Goal: Task Accomplishment & Management: Manage account settings

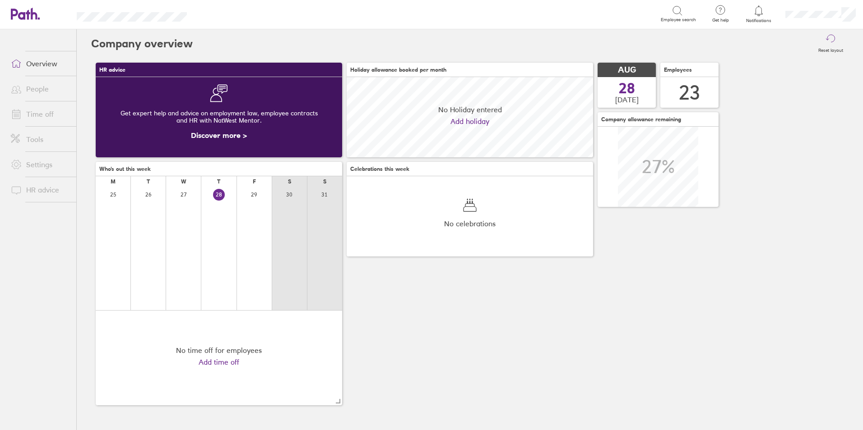
scroll to position [80, 246]
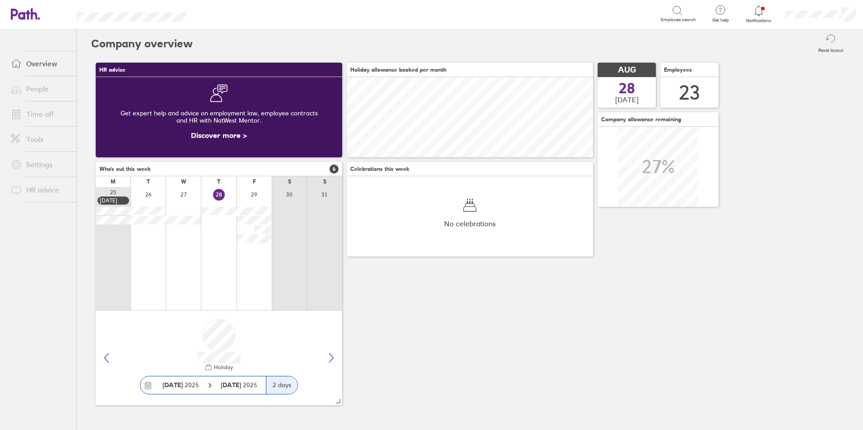
click at [43, 118] on link "Time off" at bounding box center [40, 114] width 73 height 18
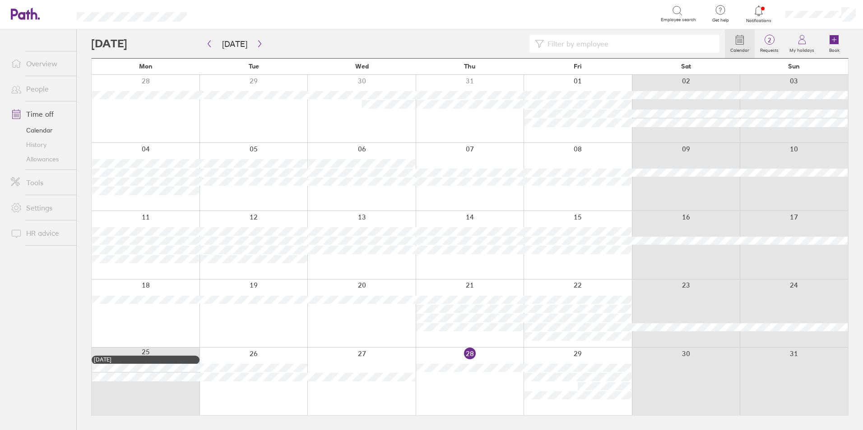
click at [627, 45] on input at bounding box center [629, 43] width 170 height 17
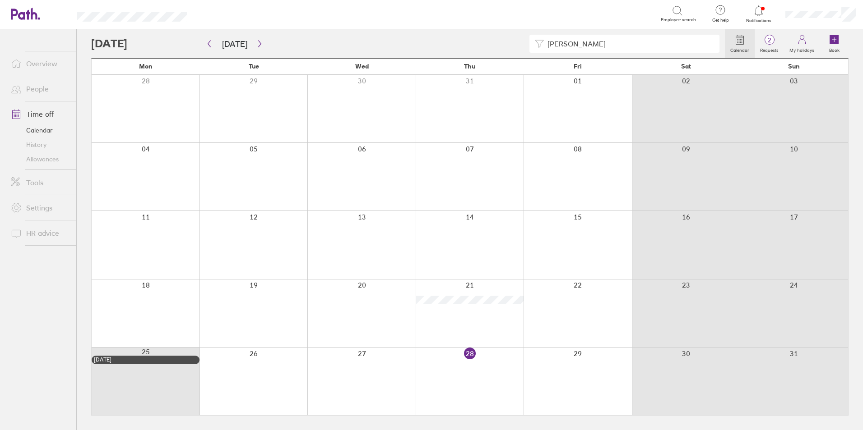
click at [582, 43] on input "[PERSON_NAME]" at bounding box center [629, 43] width 170 height 17
type input "j"
type input "m"
type input "[PERSON_NAME]"
click at [36, 161] on link "Allowances" at bounding box center [40, 159] width 73 height 14
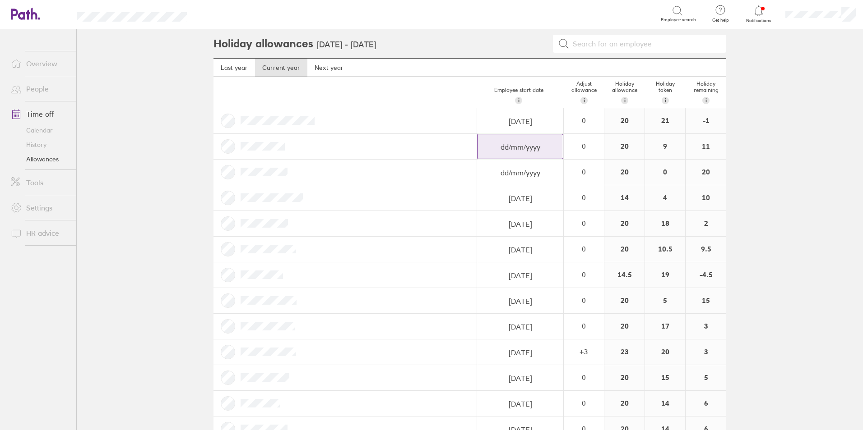
click at [516, 134] on input "dd/mm/yyyy" at bounding box center [519, 121] width 85 height 25
select select "July"
select select "2025"
select select "August"
select select "2025"
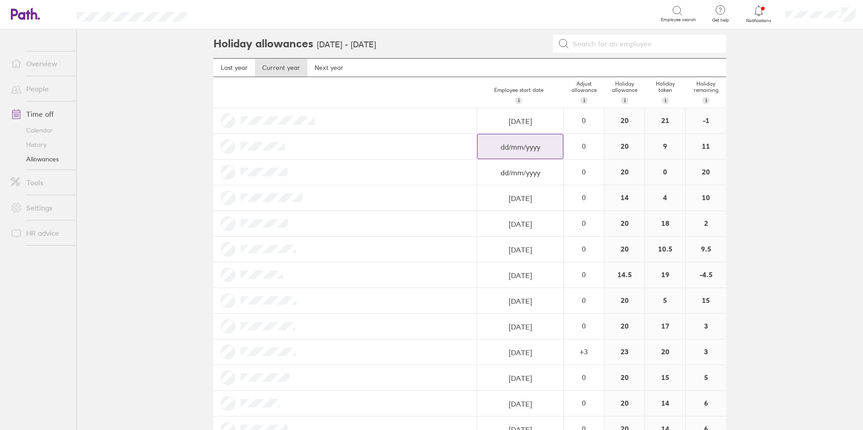
select select "September"
select select "2025"
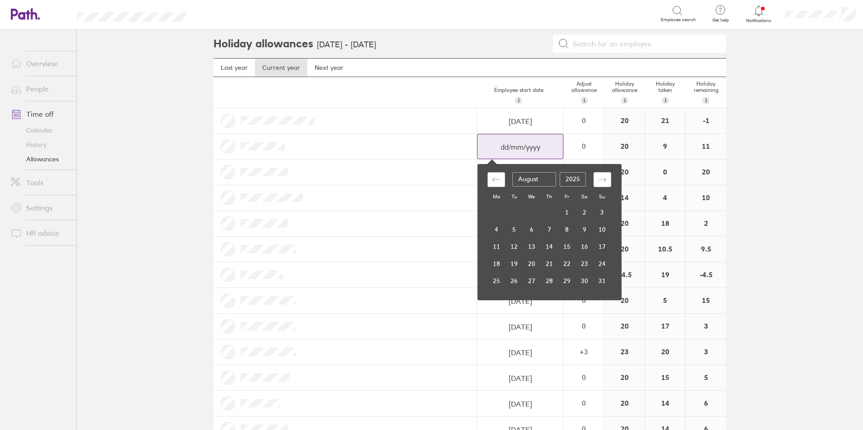
click at [492, 179] on icon "Move backward to switch to the previous month." at bounding box center [496, 180] width 9 height 9
select select "June"
select select "2025"
click at [492, 179] on icon "Move backward to switch to the previous month." at bounding box center [496, 180] width 9 height 9
select select "May"
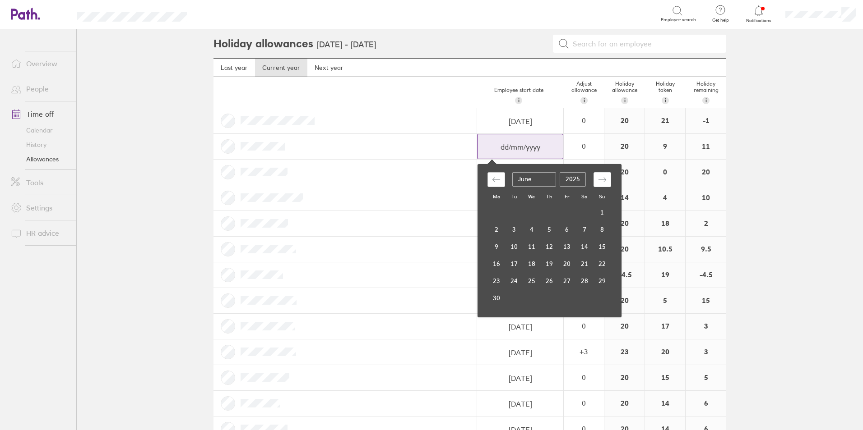
select select "2025"
click at [558, 243] on td "13" at bounding box center [567, 246] width 18 height 17
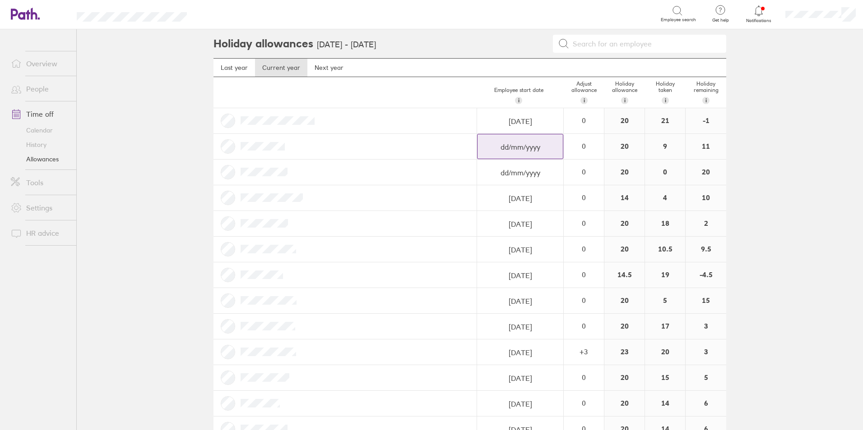
click at [529, 134] on input "dd/mm/yyyy" at bounding box center [519, 121] width 85 height 25
select select "July"
select select "2025"
select select "August"
select select "2025"
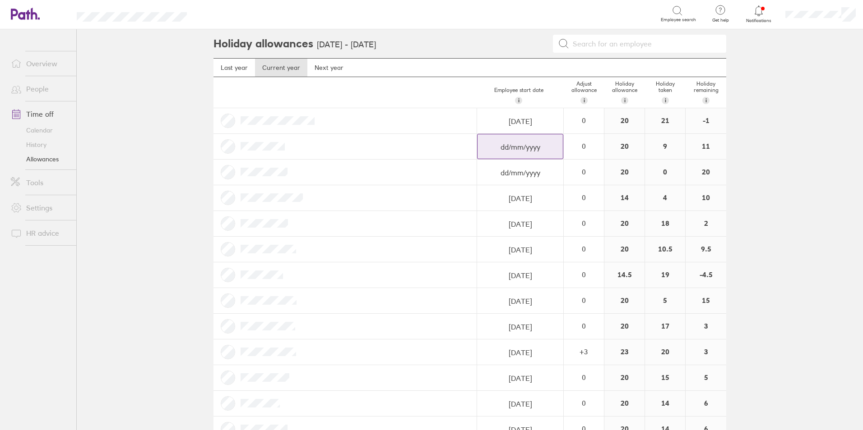
select select "September"
select select "2025"
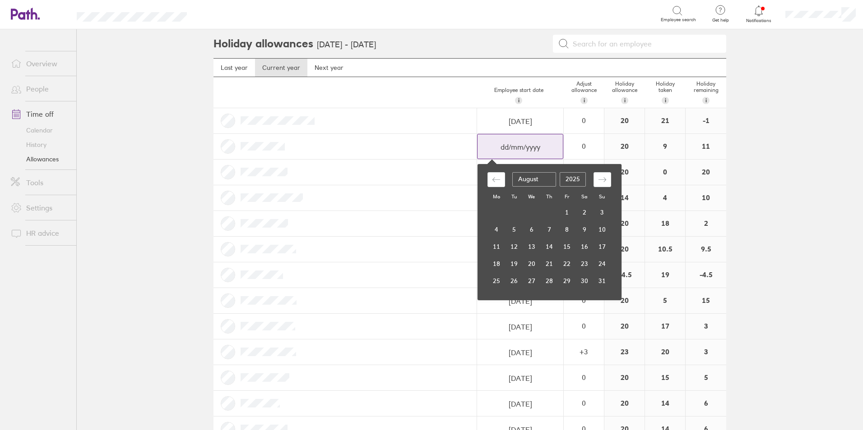
type input "[DATE]"
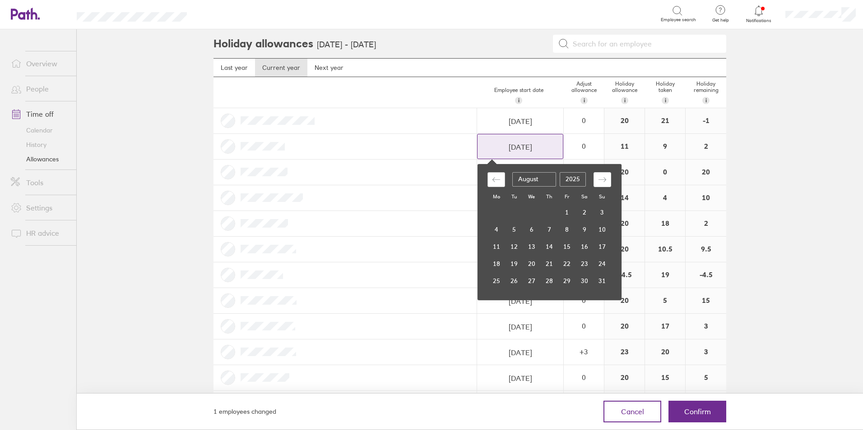
click at [494, 181] on div "Move backward to switch to the previous month." at bounding box center [496, 179] width 18 height 15
select select "June"
select select "2025"
click at [494, 181] on div "Move backward to switch to the previous month." at bounding box center [496, 179] width 18 height 15
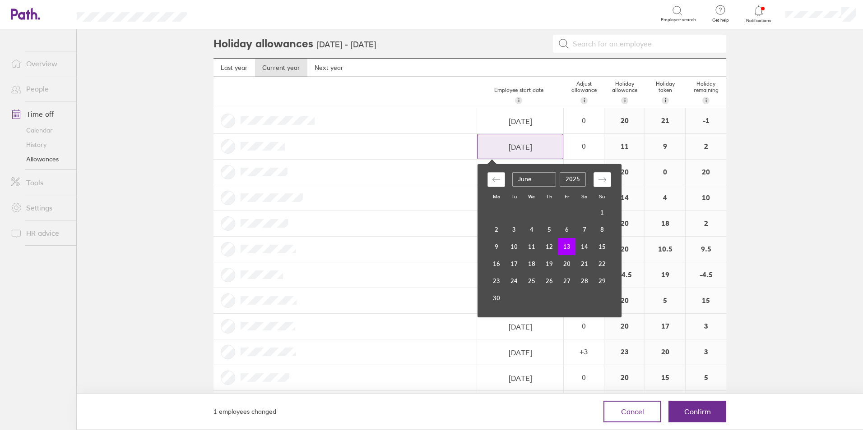
select select "May"
select select "2025"
click at [559, 247] on td "13" at bounding box center [567, 246] width 18 height 17
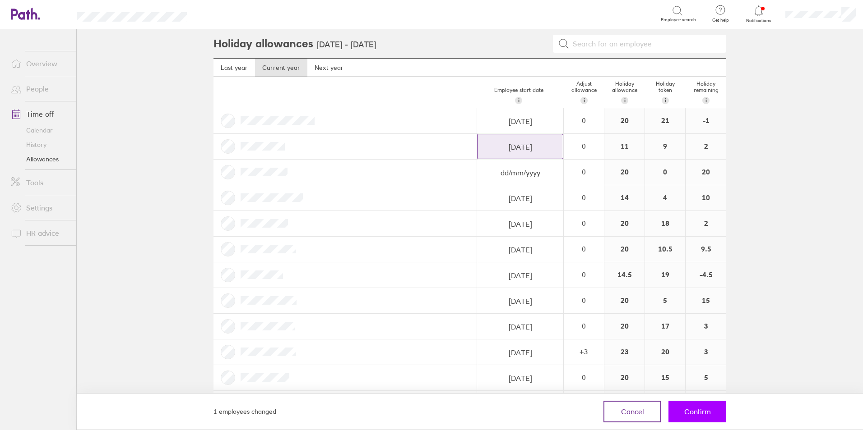
click at [706, 416] on button "Confirm" at bounding box center [697, 412] width 58 height 22
click at [699, 408] on span "Confirm" at bounding box center [697, 412] width 27 height 8
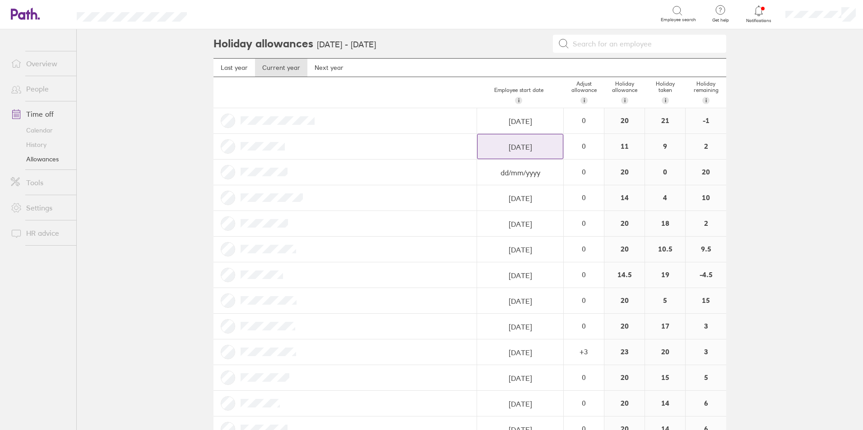
click at [41, 116] on link "Time off" at bounding box center [40, 114] width 73 height 18
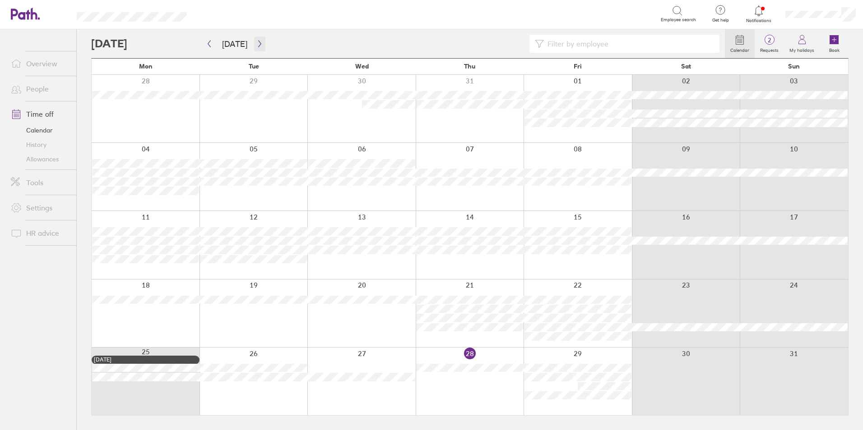
click at [254, 46] on button "button" at bounding box center [259, 44] width 11 height 15
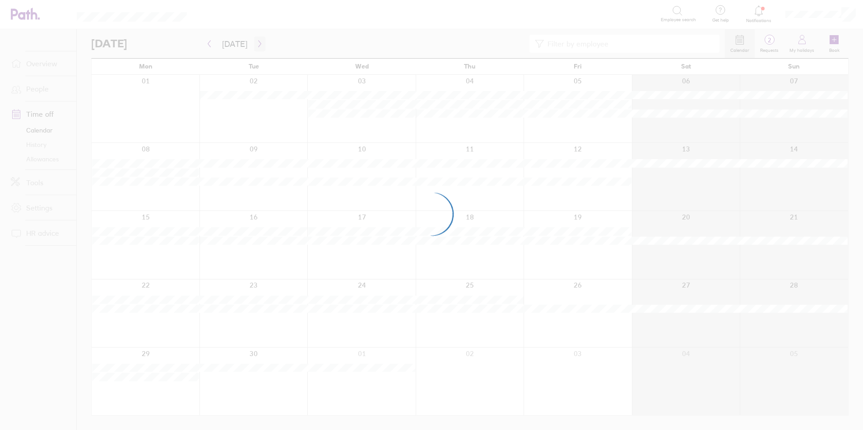
click at [253, 46] on div at bounding box center [431, 215] width 863 height 430
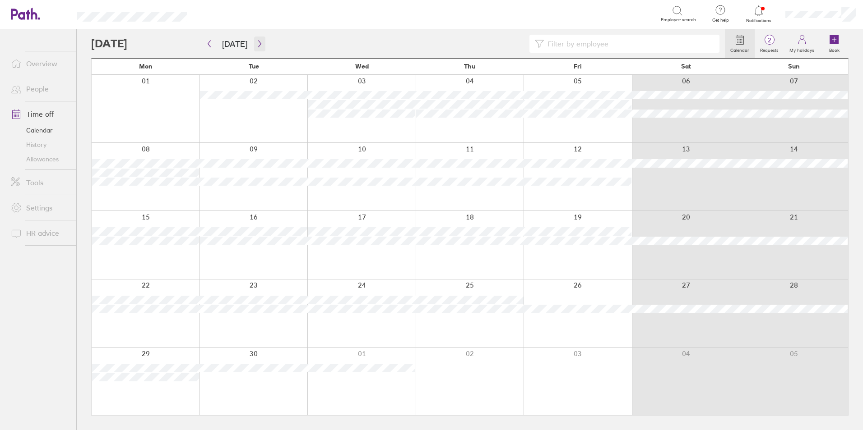
click at [258, 45] on icon "button" at bounding box center [259, 44] width 3 height 7
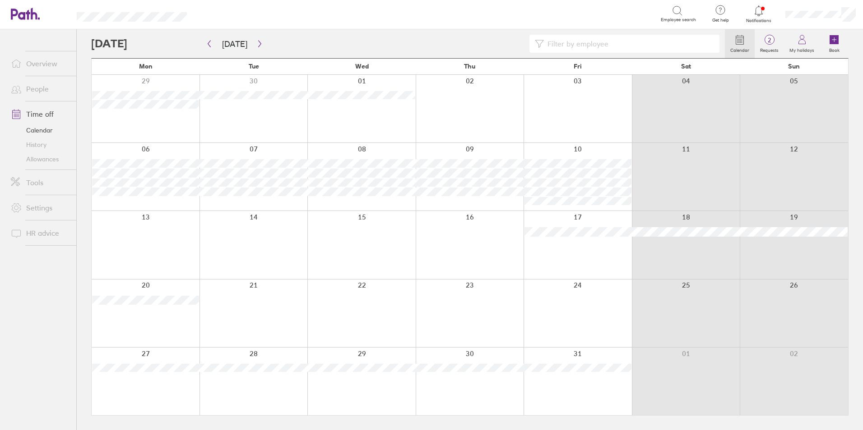
click at [619, 43] on input at bounding box center [629, 43] width 170 height 17
click at [259, 41] on icon "button" at bounding box center [259, 43] width 7 height 7
click at [258, 44] on icon "button" at bounding box center [259, 44] width 3 height 7
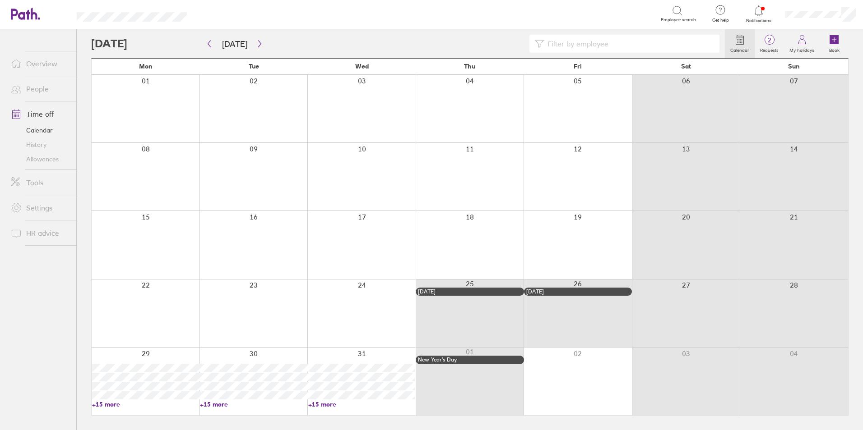
click at [567, 41] on input at bounding box center [629, 43] width 170 height 17
type input "a"
click at [642, 45] on input at bounding box center [629, 43] width 170 height 17
click at [154, 377] on div at bounding box center [146, 382] width 108 height 68
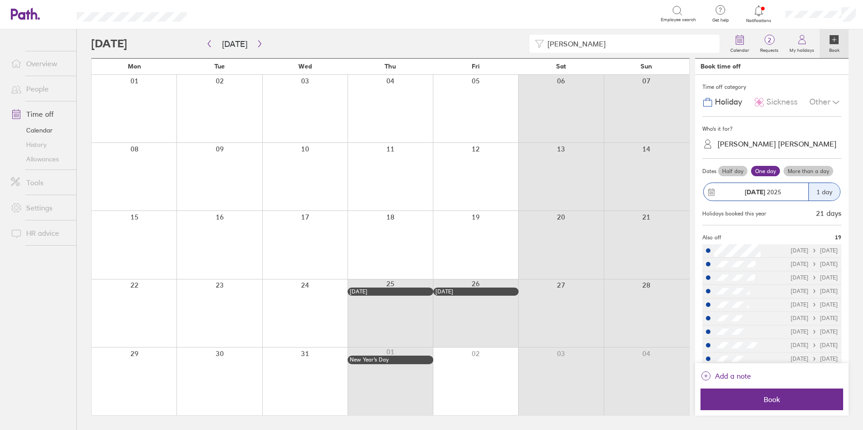
click at [765, 143] on div "[PERSON_NAME] [PERSON_NAME]" at bounding box center [776, 144] width 119 height 9
click at [716, 169] on div "[PERSON_NAME] (you)" at bounding box center [771, 166] width 139 height 16
click at [799, 174] on label "More than a day" at bounding box center [808, 171] width 50 height 11
click at [0, 0] on input "More than a day" at bounding box center [0, 0] width 0 height 0
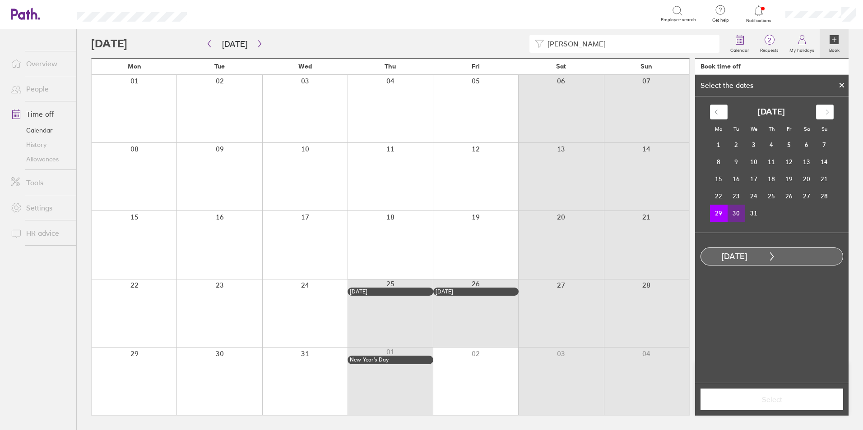
click at [737, 209] on td "30" at bounding box center [736, 213] width 18 height 17
click at [753, 213] on td "31" at bounding box center [754, 213] width 18 height 17
click at [716, 209] on td "29" at bounding box center [719, 213] width 18 height 17
click at [752, 208] on td "31" at bounding box center [754, 213] width 18 height 17
click at [790, 397] on span "Select" at bounding box center [772, 400] width 130 height 8
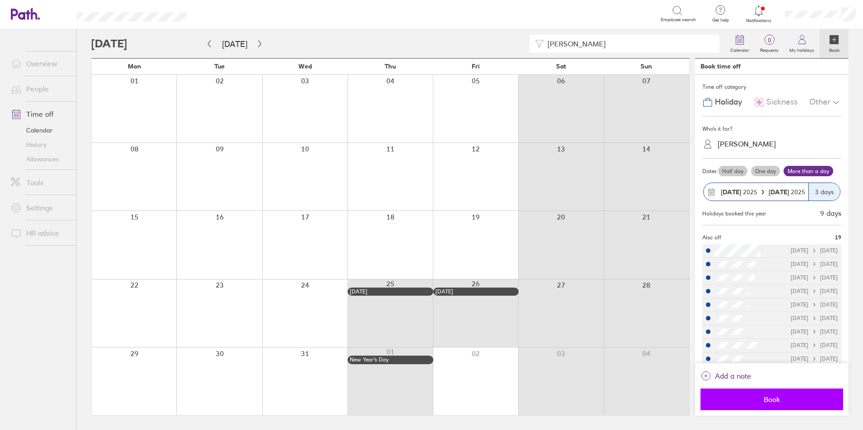
click at [776, 402] on span "Book" at bounding box center [772, 400] width 130 height 8
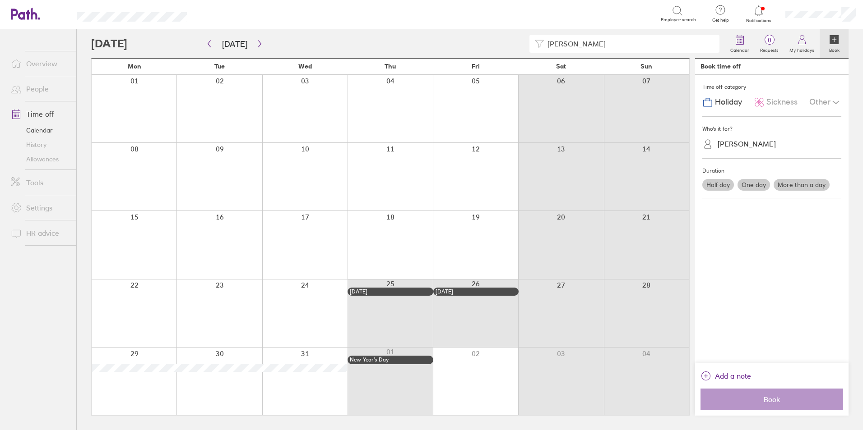
click at [565, 44] on input "[PERSON_NAME]" at bounding box center [629, 43] width 170 height 17
type input "a"
type input "c"
click at [122, 374] on div at bounding box center [134, 382] width 85 height 68
click at [735, 150] on div "[PERSON_NAME]" at bounding box center [777, 144] width 128 height 14
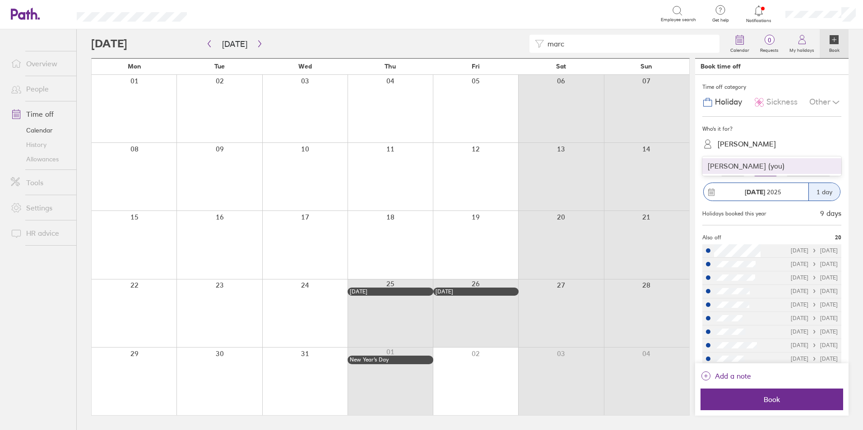
click at [749, 166] on div "[PERSON_NAME] (you)" at bounding box center [771, 166] width 139 height 16
click at [809, 171] on label "More than a day" at bounding box center [808, 171] width 50 height 11
click at [0, 0] on input "More than a day" at bounding box center [0, 0] width 0 height 0
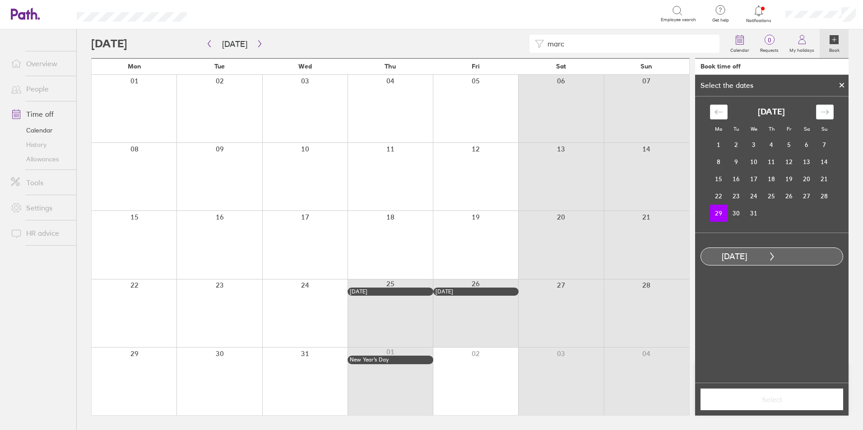
click at [718, 214] on td "29" at bounding box center [719, 213] width 18 height 17
click at [750, 215] on td "31" at bounding box center [754, 213] width 18 height 17
click at [763, 394] on button "Select" at bounding box center [771, 400] width 143 height 22
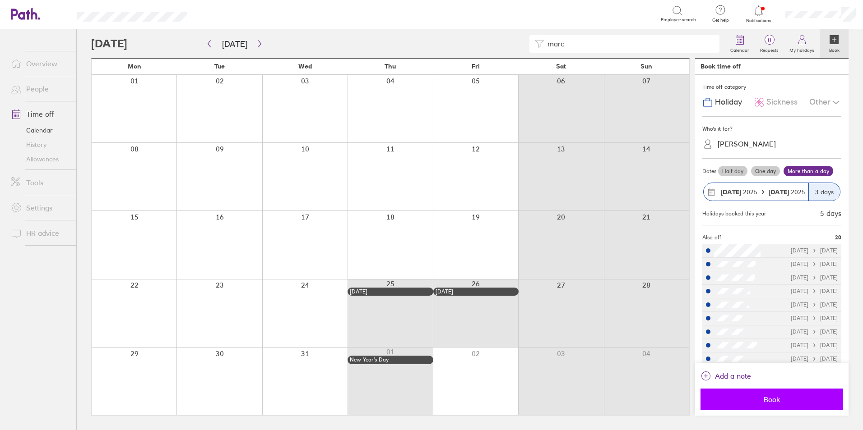
click at [760, 402] on span "Book" at bounding box center [772, 400] width 130 height 8
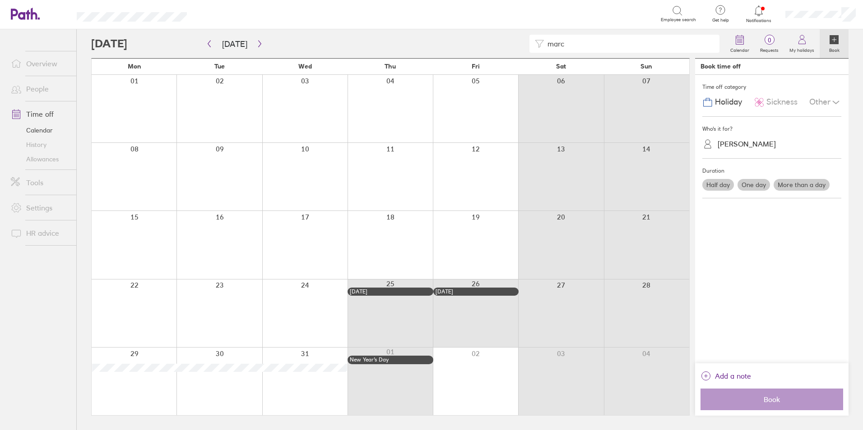
click at [599, 39] on input "marc" at bounding box center [629, 43] width 170 height 17
type input "m"
click at [774, 136] on div "[PERSON_NAME]" at bounding box center [777, 144] width 128 height 17
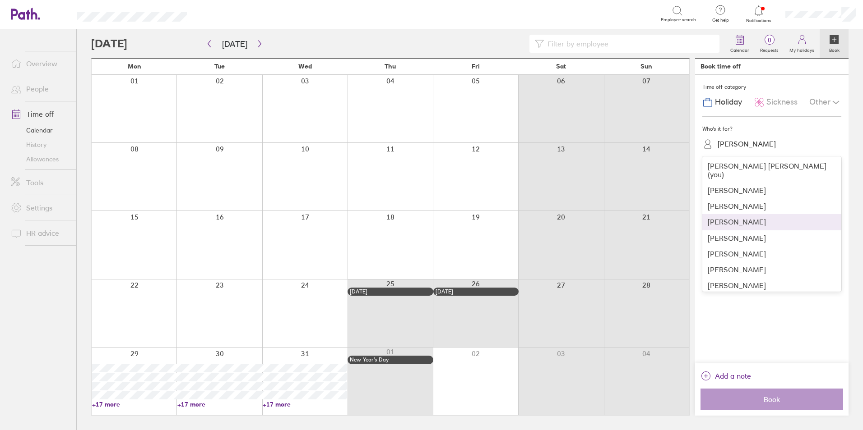
click at [789, 217] on div "[PERSON_NAME]" at bounding box center [771, 222] width 139 height 16
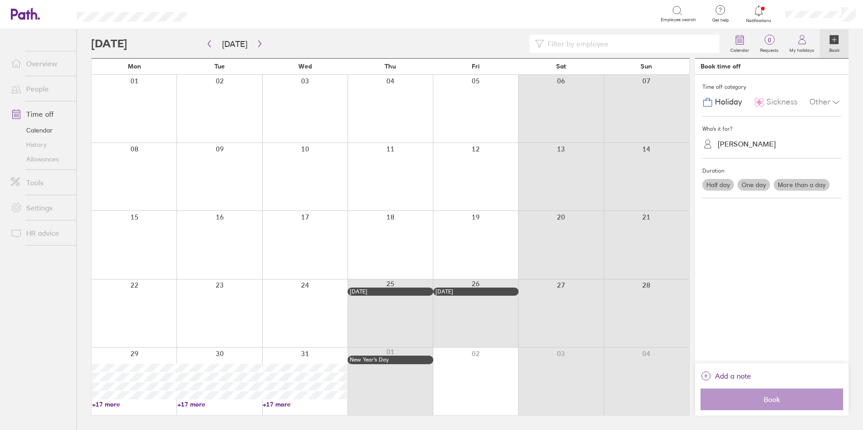
click at [563, 45] on input at bounding box center [629, 43] width 170 height 17
type input "c"
type input "ste"
click at [37, 162] on link "Allowances" at bounding box center [40, 159] width 73 height 14
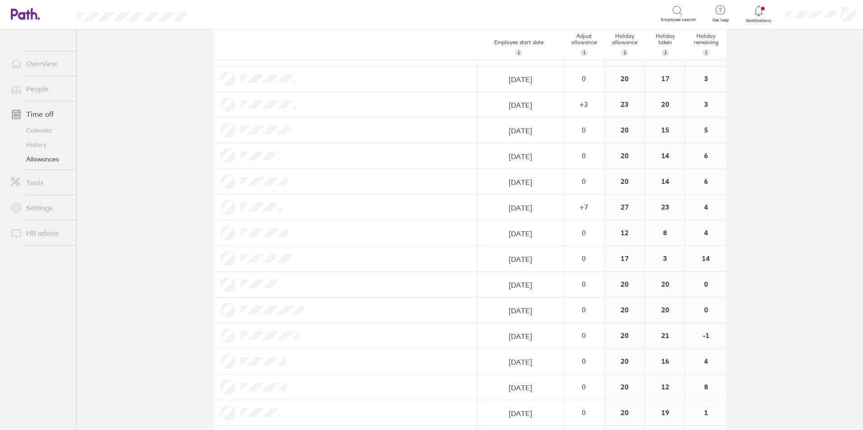
scroll to position [284, 0]
